Goal: Obtain resource: Obtain resource

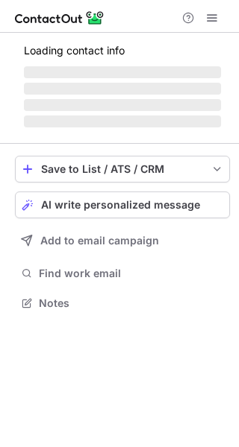
scroll to position [326, 239]
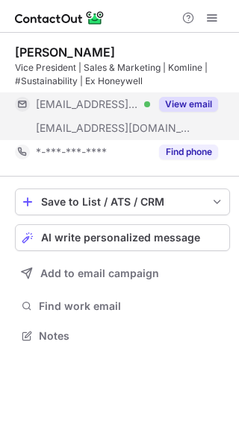
click at [186, 108] on button "View email" at bounding box center [188, 104] width 59 height 15
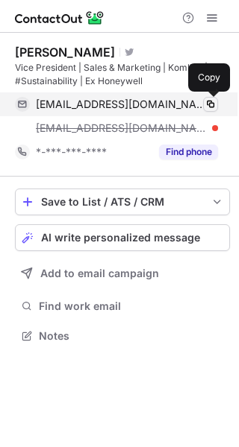
click at [216, 105] on span at bounding box center [210, 104] width 12 height 12
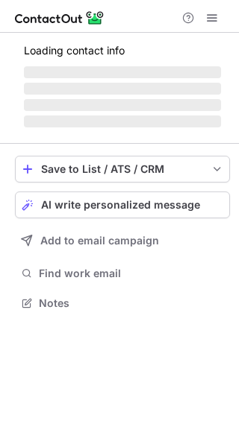
scroll to position [289, 239]
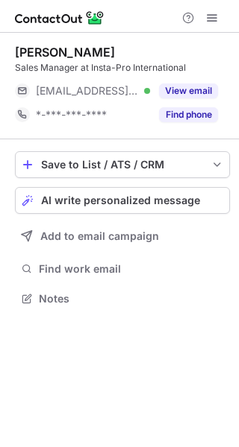
scroll to position [289, 239]
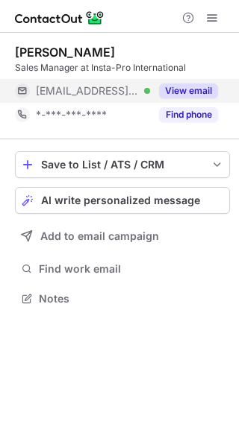
click at [196, 87] on button "View email" at bounding box center [188, 91] width 59 height 15
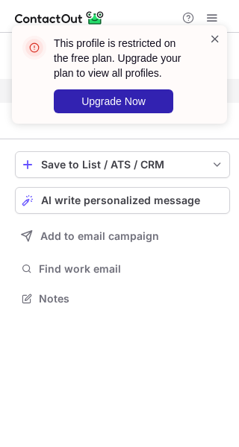
click at [213, 37] on span at bounding box center [215, 38] width 12 height 15
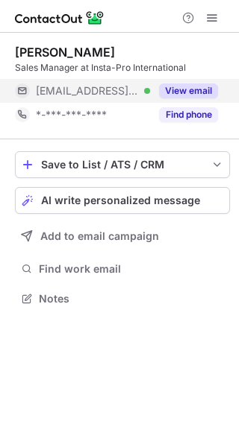
click at [208, 19] on div "This profile is restricted on the free plan. Upgrade your plan to view all prof…" at bounding box center [119, 80] width 239 height 140
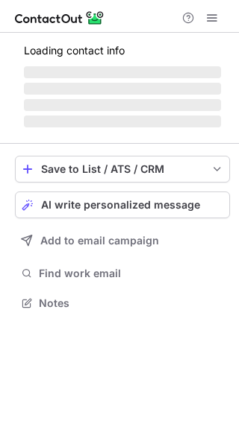
scroll to position [289, 239]
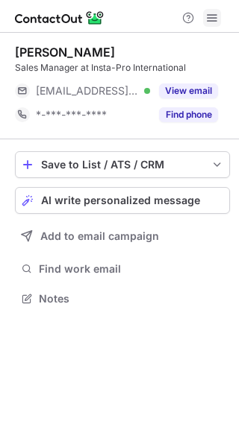
click at [216, 18] on span at bounding box center [212, 18] width 12 height 12
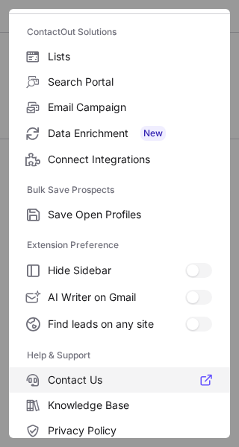
scroll to position [174, 0]
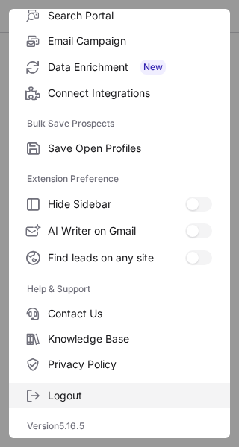
click at [108, 390] on span "Logout" at bounding box center [130, 395] width 164 height 13
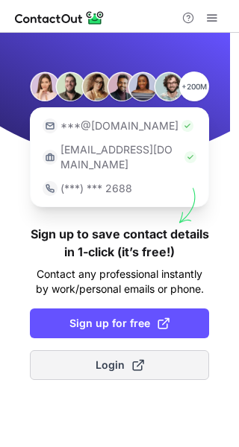
click at [125, 360] on button "Login" at bounding box center [119, 365] width 179 height 30
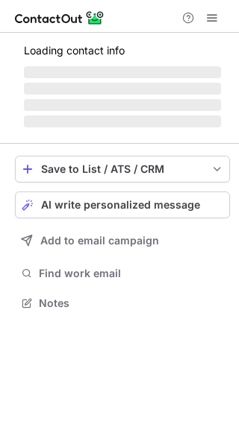
scroll to position [289, 239]
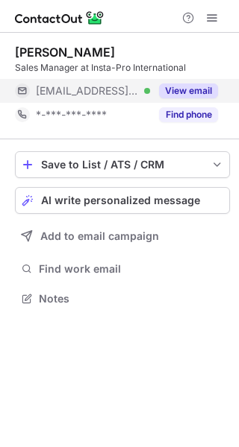
click at [194, 82] on div "View email" at bounding box center [184, 91] width 68 height 24
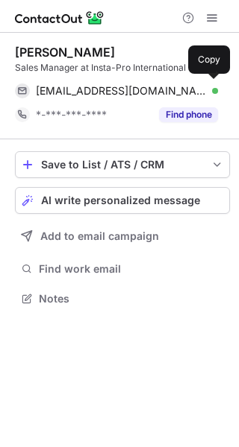
click at [194, 82] on div "crmatienzo@insta-pro.com Verified Copy" at bounding box center [116, 91] width 203 height 24
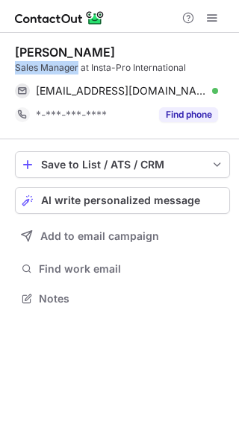
drag, startPoint x: 78, startPoint y: 68, endPoint x: 16, endPoint y: 68, distance: 61.9
click at [16, 68] on div "Sales Manager at Insta-Pro International" at bounding box center [122, 67] width 215 height 13
copy div "Sales Manager"
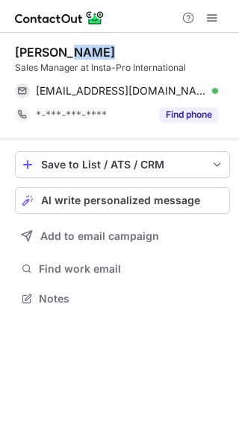
drag, startPoint x: 66, startPoint y: 49, endPoint x: 116, endPoint y: 55, distance: 50.3
click at [116, 55] on div "Mayette Ramos" at bounding box center [122, 52] width 215 height 15
copy div "Ramos"
click at [63, 48] on div "Mayette Ramos" at bounding box center [65, 52] width 100 height 15
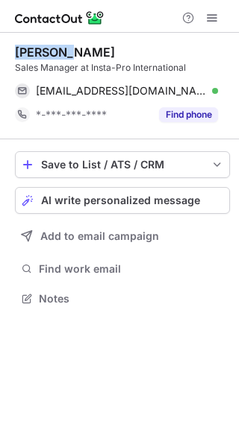
drag, startPoint x: 63, startPoint y: 48, endPoint x: 30, endPoint y: 51, distance: 32.9
click at [30, 51] on div "Mayette Ramos" at bounding box center [65, 52] width 100 height 15
copy div "Mayette"
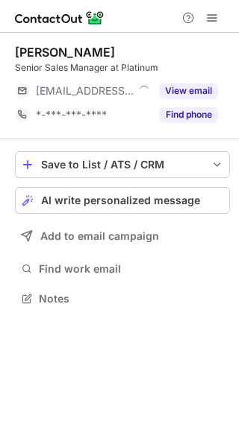
scroll to position [289, 239]
drag, startPoint x: 55, startPoint y: 51, endPoint x: 14, endPoint y: 57, distance: 41.4
click at [14, 57] on div "[PERSON_NAME] Senior Sales Manager at Platinum [EMAIL_ADDRESS][DOMAIN_NAME] Ver…" at bounding box center [119, 177] width 239 height 289
copy div "Camila"
drag, startPoint x: 59, startPoint y: 48, endPoint x: 147, endPoint y: 54, distance: 88.1
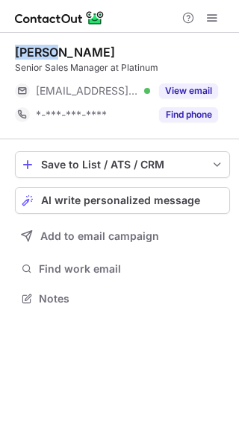
click at [147, 54] on div "[PERSON_NAME]" at bounding box center [122, 52] width 215 height 15
copy div "[PERSON_NAME]"
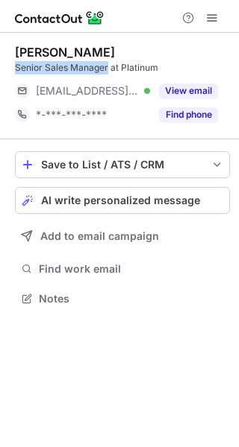
drag, startPoint x: 107, startPoint y: 63, endPoint x: 11, endPoint y: 65, distance: 96.2
click at [11, 65] on div "[PERSON_NAME] Senior Sales Manager at Platinum [EMAIL_ADDRESS][DOMAIN_NAME] Ver…" at bounding box center [119, 177] width 239 height 289
copy div "Senior Sales Manager"
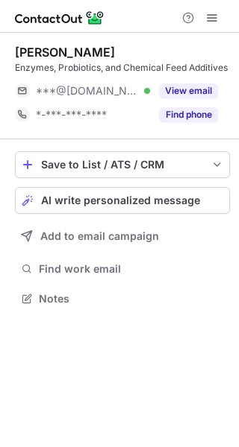
scroll to position [289, 239]
drag, startPoint x: 50, startPoint y: 50, endPoint x: 87, endPoint y: 50, distance: 37.3
click at [87, 50] on div "[PERSON_NAME]" at bounding box center [122, 52] width 215 height 15
copy div "[PERSON_NAME]"
click at [16, 48] on div "[PERSON_NAME]" at bounding box center [65, 52] width 100 height 15
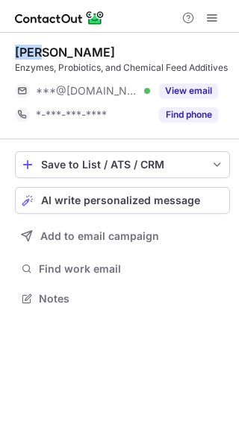
drag, startPoint x: 16, startPoint y: 48, endPoint x: 26, endPoint y: 49, distance: 10.5
click at [26, 49] on div "[PERSON_NAME]" at bounding box center [65, 52] width 100 height 15
copy div "[PERSON_NAME]"
